Goal: Task Accomplishment & Management: Manage account settings

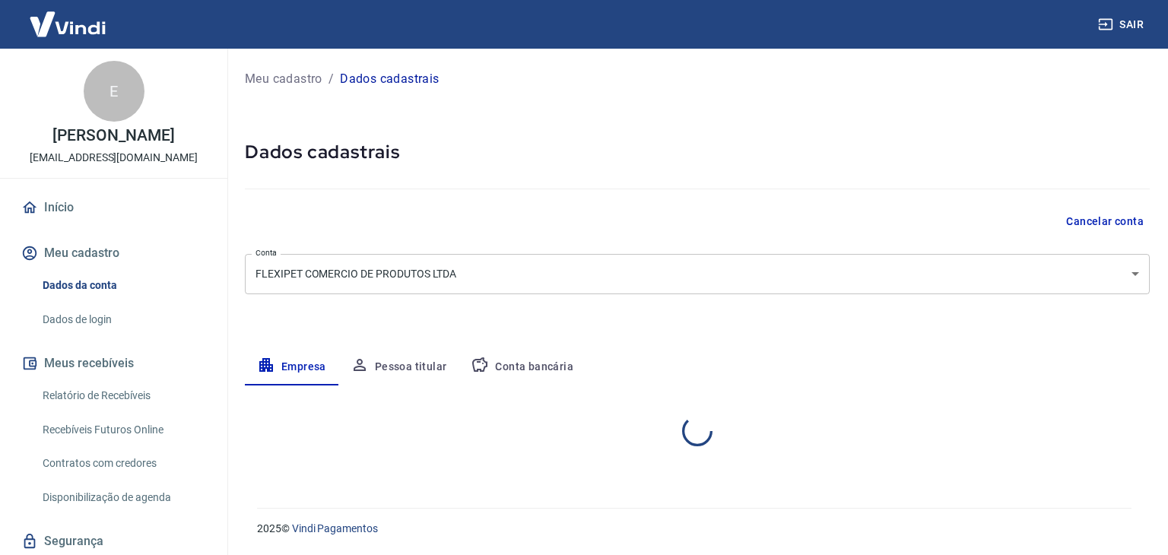
select select "SP"
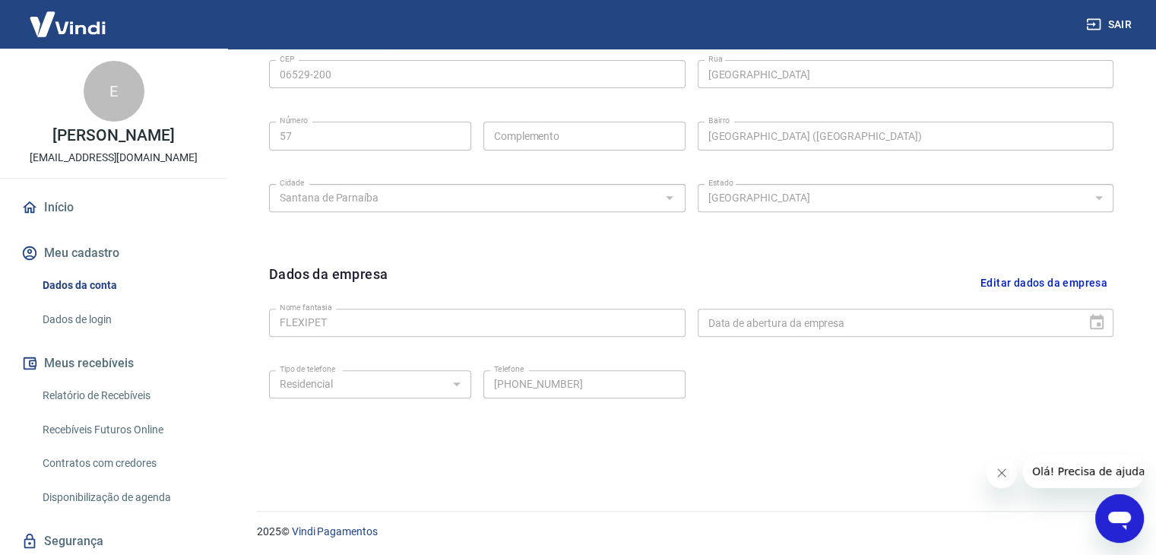
scroll to position [541, 0]
click at [106, 314] on link "Dados de login" at bounding box center [122, 319] width 173 height 31
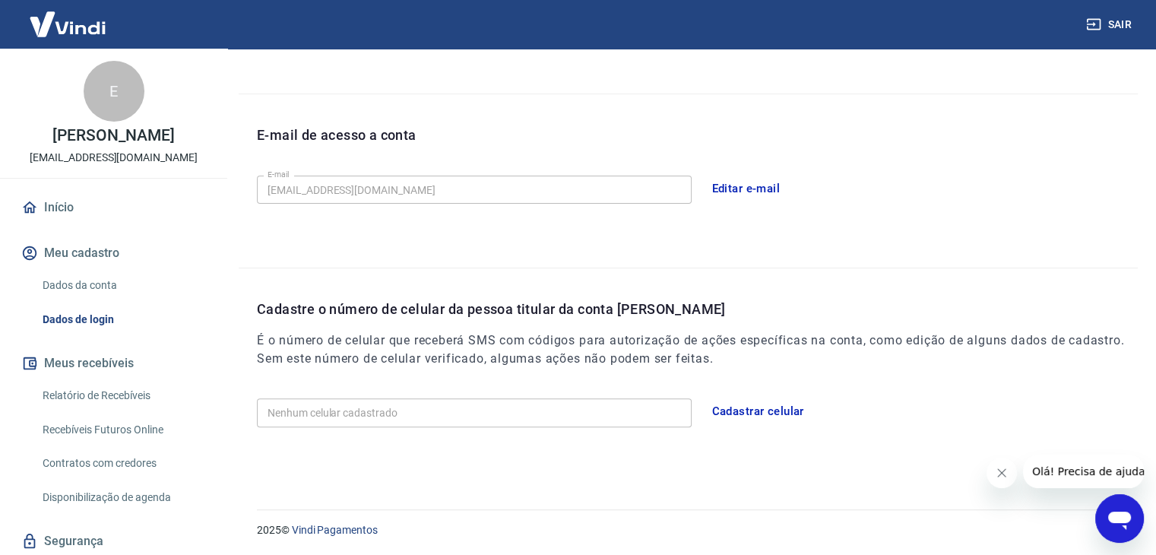
scroll to position [366, 0]
click at [763, 404] on button "Cadastrar celular" at bounding box center [758, 411] width 109 height 32
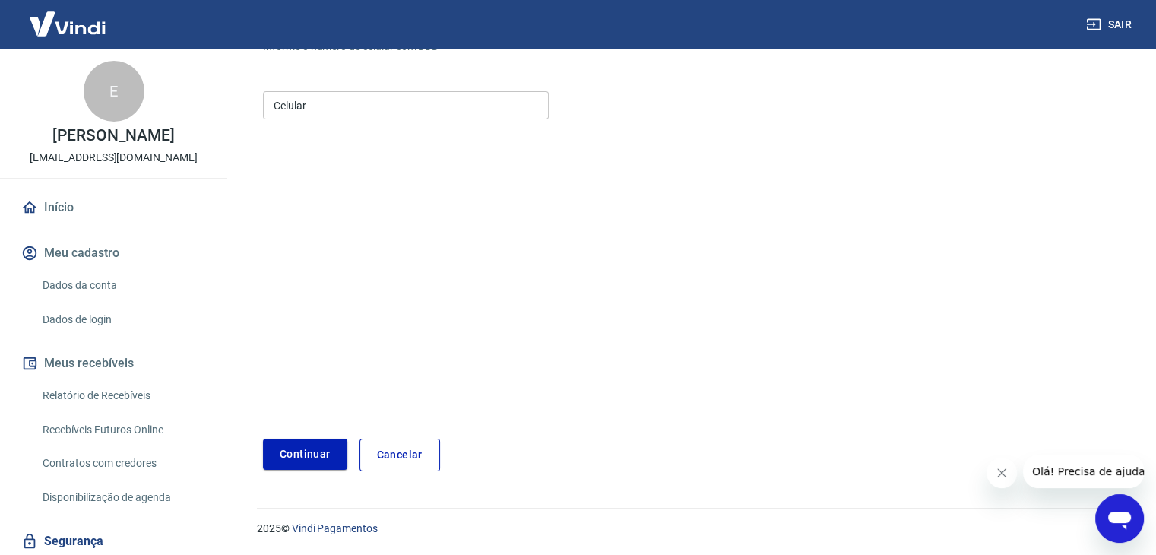
scroll to position [164, 0]
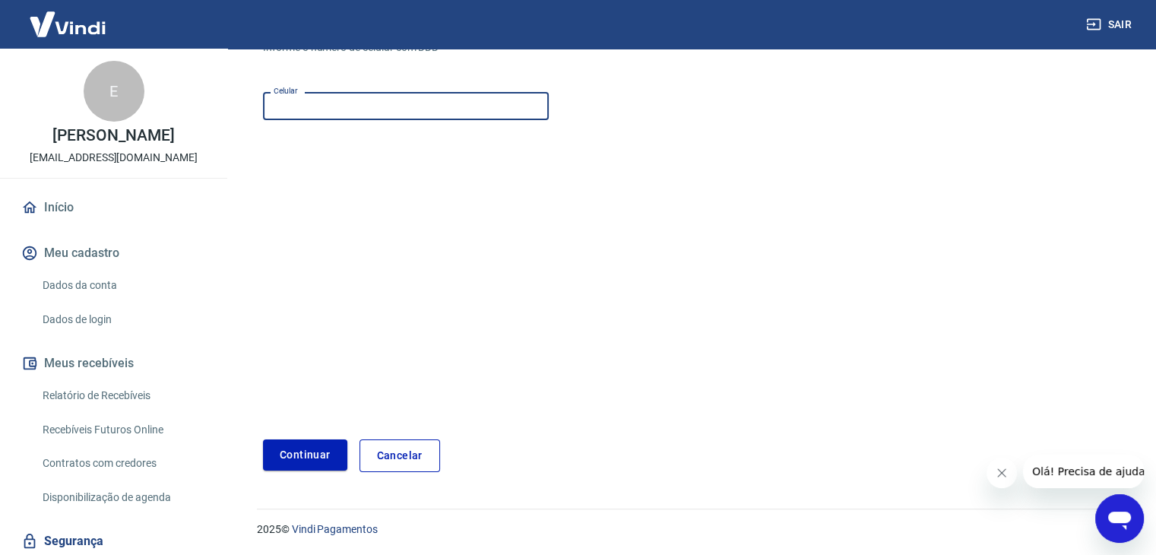
click at [356, 103] on input "Celular" at bounding box center [406, 106] width 286 height 28
type input "(11) 96614-1691"
click at [312, 439] on button "Continuar" at bounding box center [305, 454] width 84 height 31
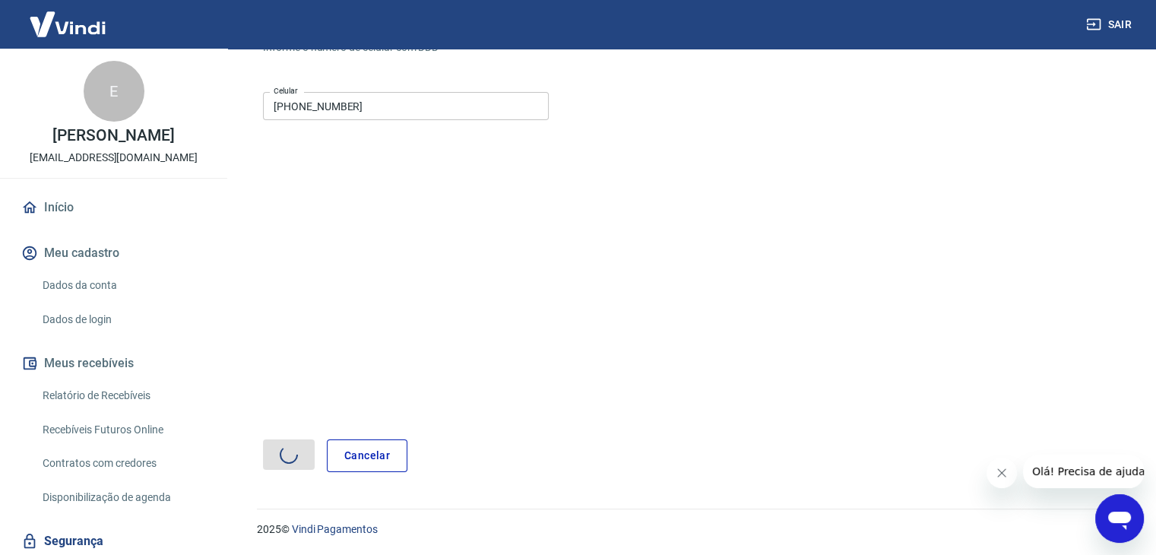
click at [312, 439] on div at bounding box center [289, 455] width 52 height 33
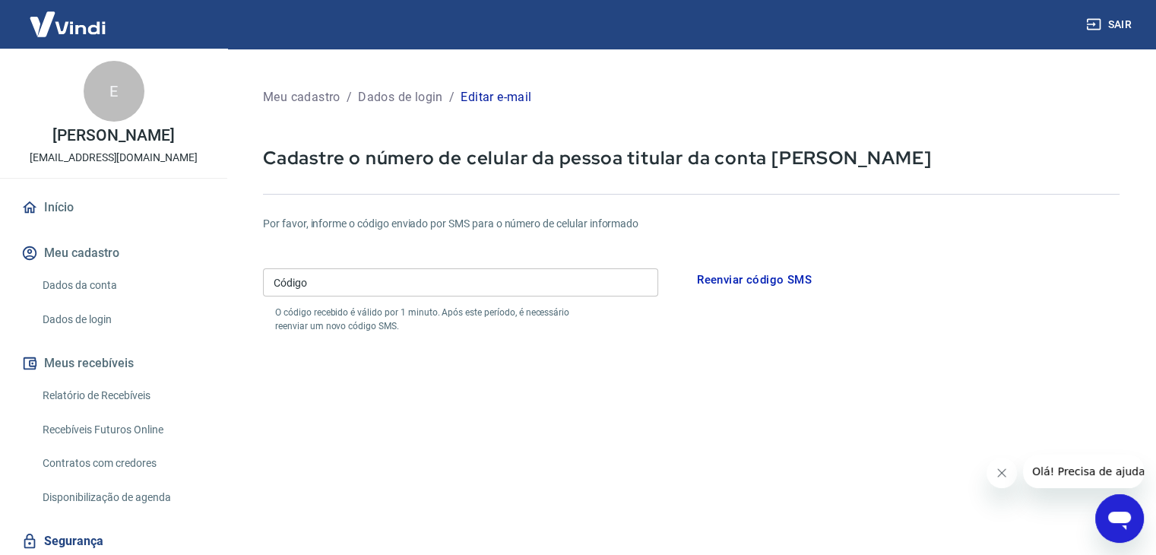
click at [480, 259] on div "Por favor, informe o código enviado por SMS para o número de celular informado …" at bounding box center [691, 274] width 857 height 117
click at [480, 296] on input "Código" at bounding box center [460, 282] width 395 height 28
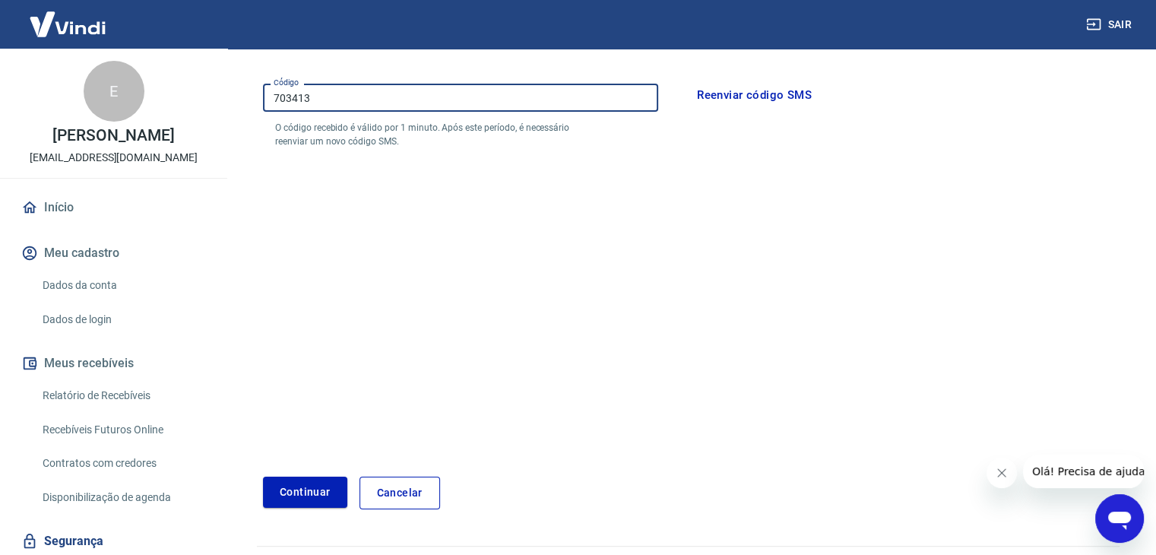
scroll to position [222, 0]
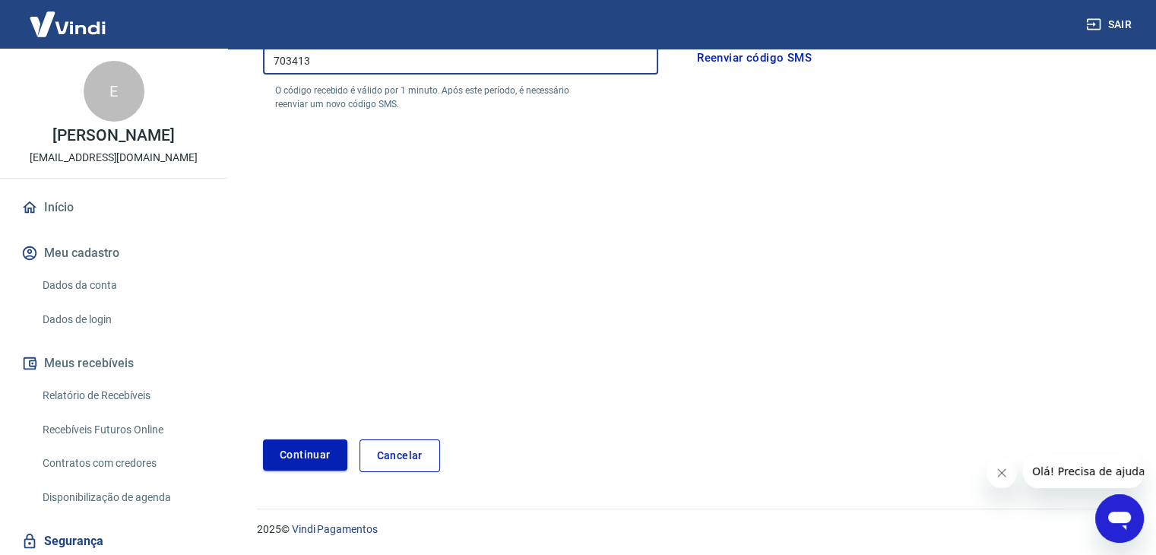
type input "703413"
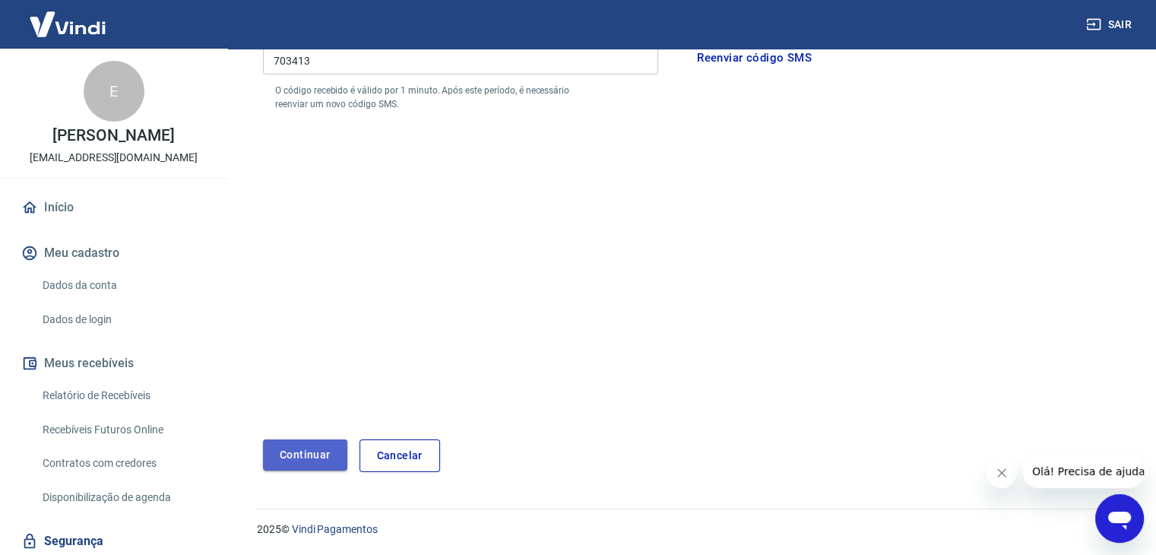
click at [297, 445] on button "Continuar" at bounding box center [305, 454] width 84 height 31
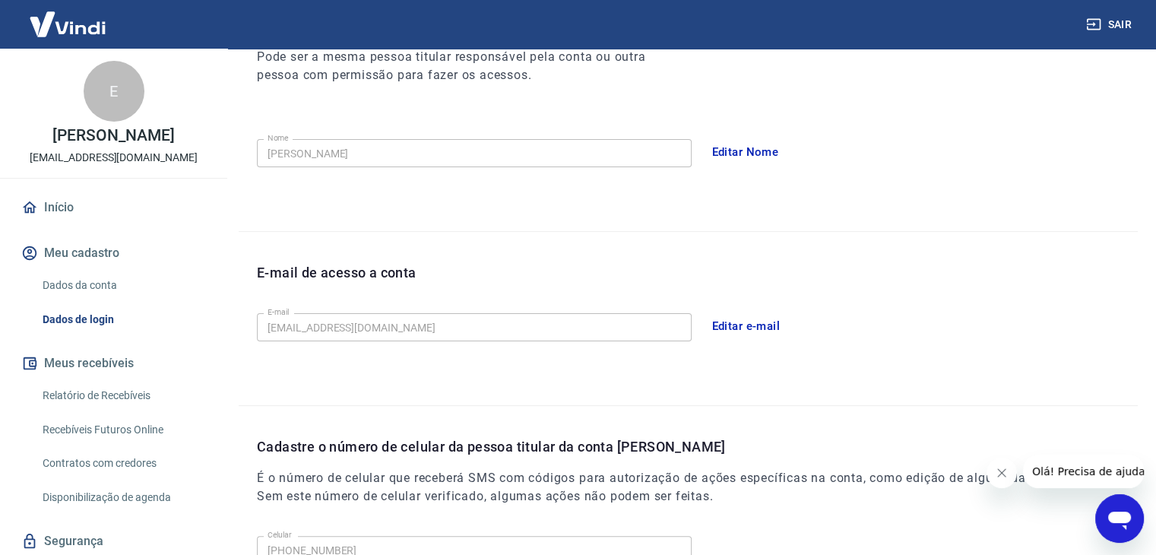
scroll to position [418, 0]
